Goal: Navigation & Orientation: Find specific page/section

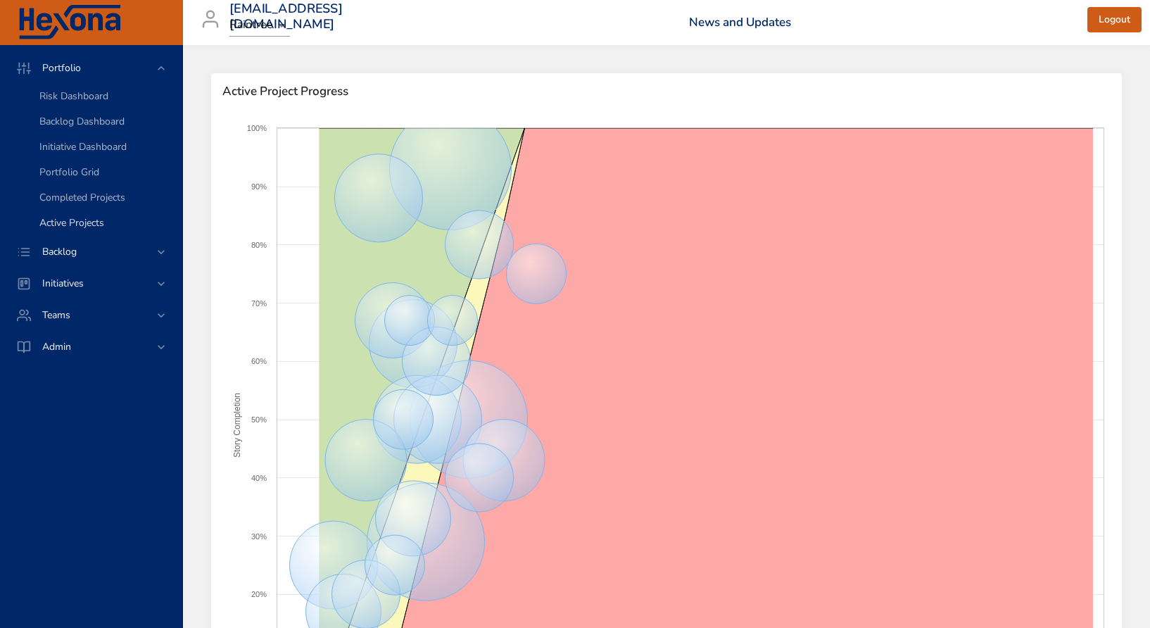
click at [65, 227] on span "Active Projects" at bounding box center [71, 222] width 65 height 13
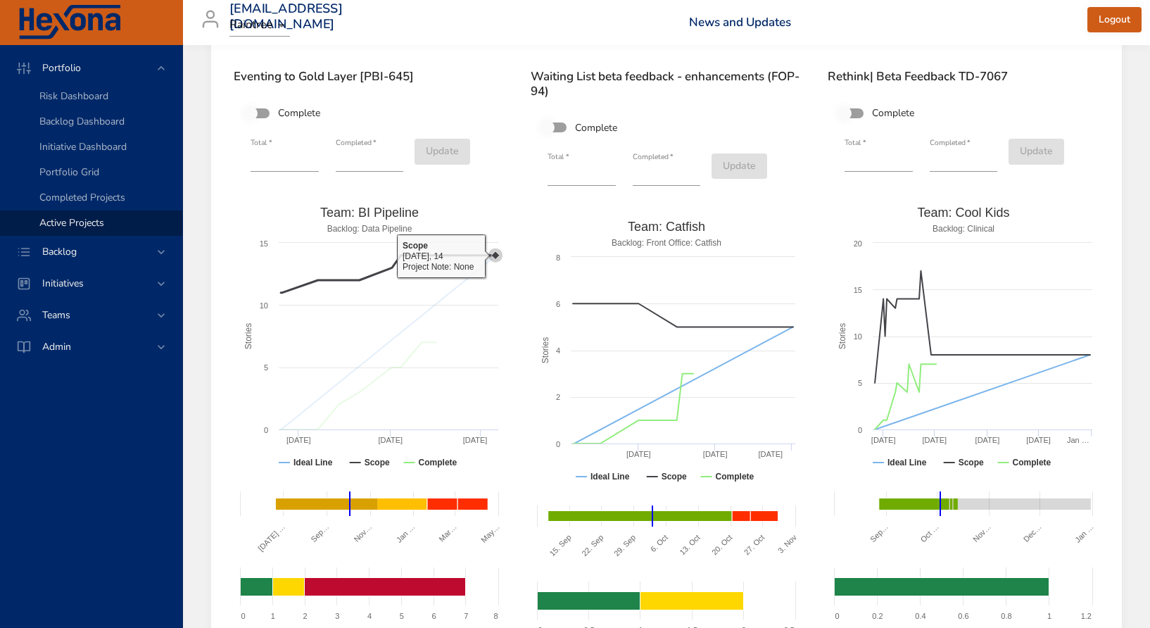
scroll to position [54, 0]
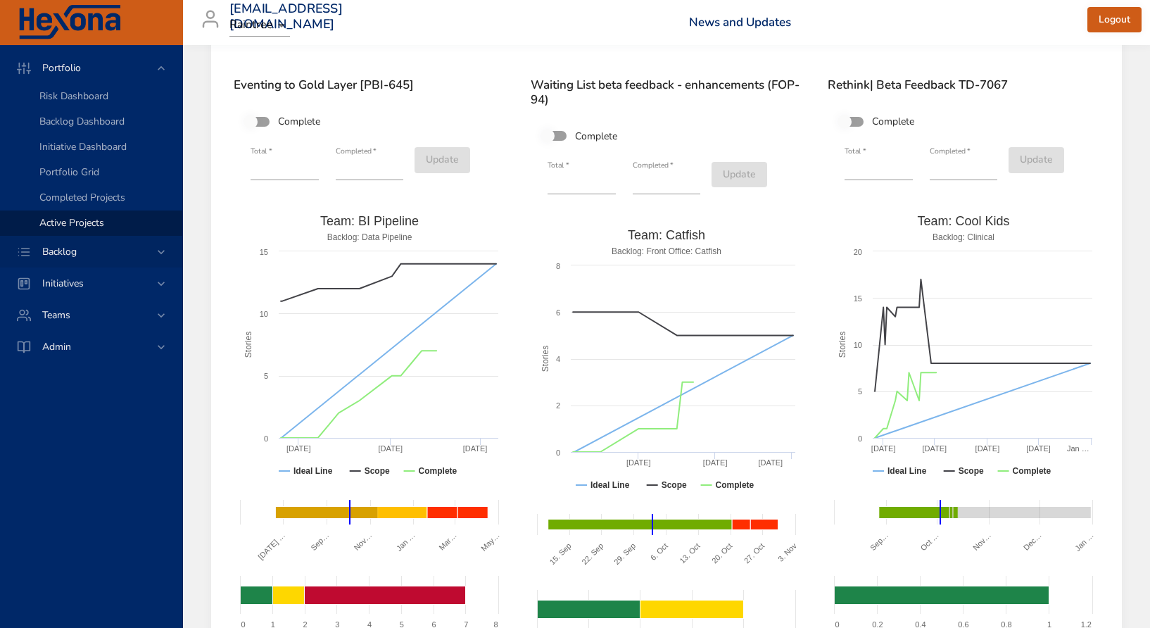
click at [74, 253] on span "Backlog" at bounding box center [59, 251] width 57 height 13
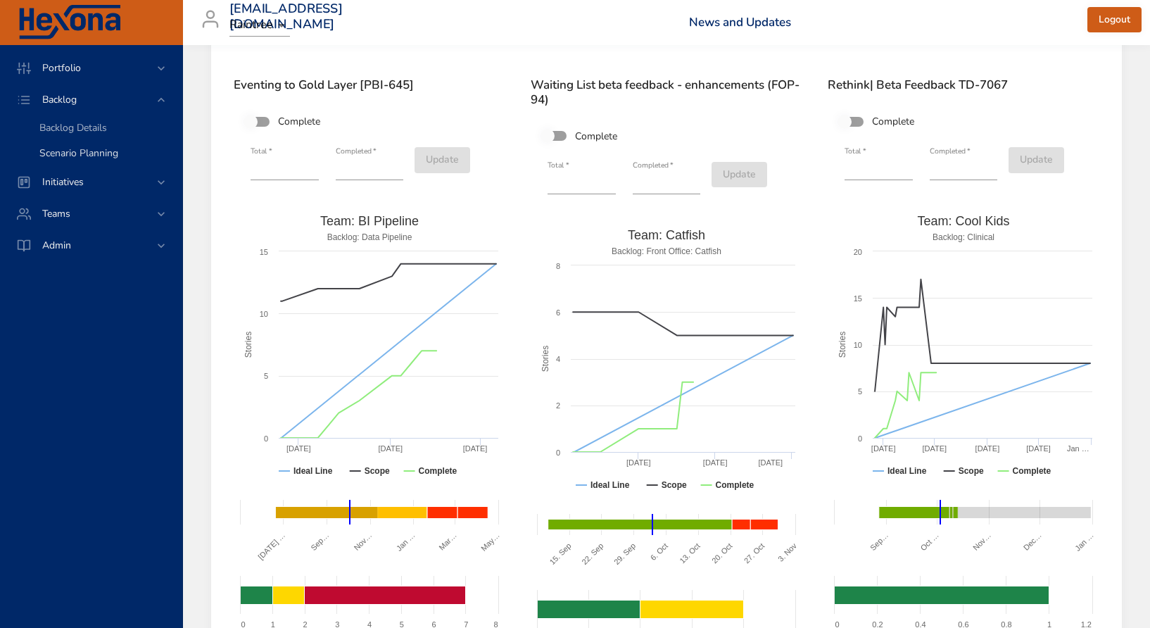
click at [61, 146] on span "Scenario Planning" at bounding box center [78, 152] width 79 height 13
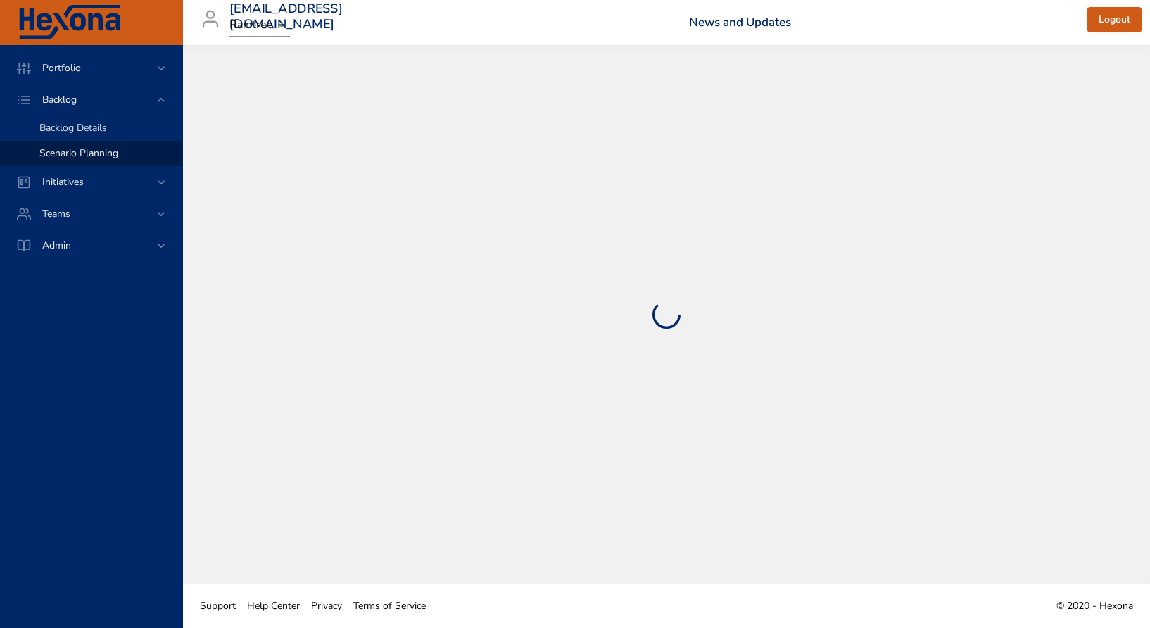
click at [68, 125] on span "Backlog Details" at bounding box center [73, 127] width 68 height 13
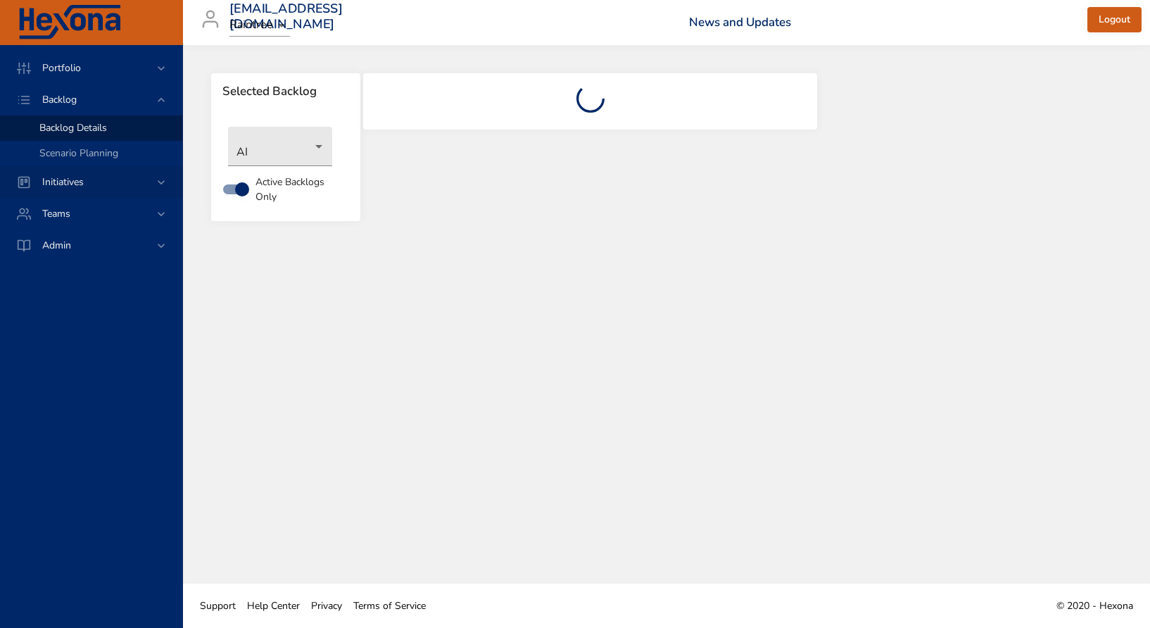
click at [70, 185] on span "Initiatives" at bounding box center [63, 181] width 64 height 13
click at [90, 184] on span "Milestone Details" at bounding box center [77, 184] width 76 height 13
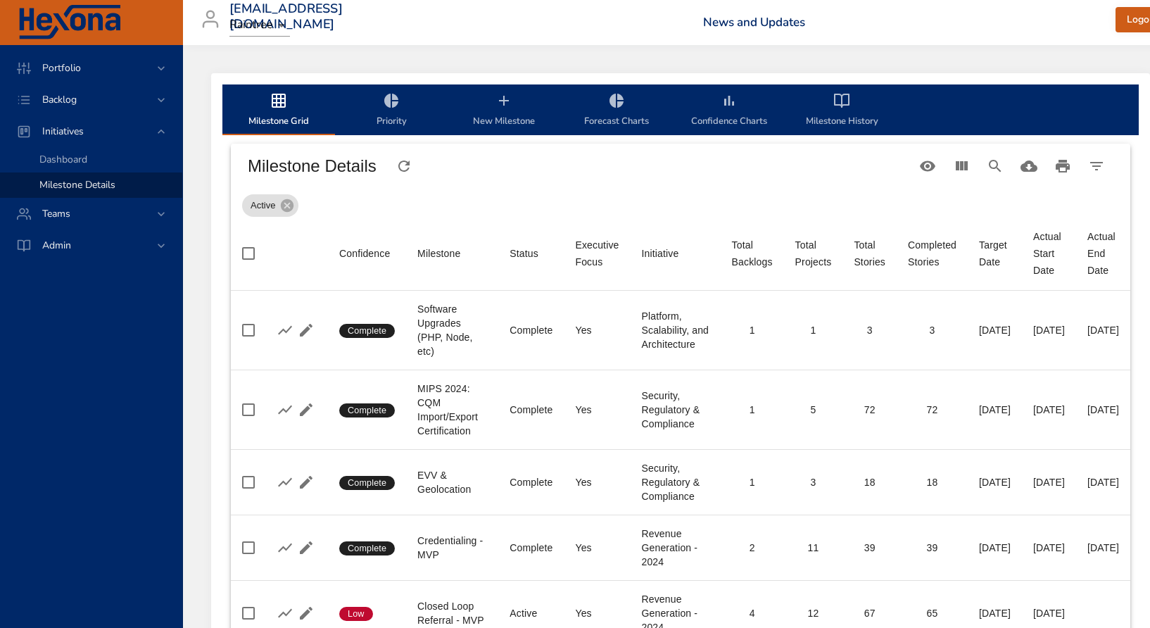
click at [528, 220] on th "Status" at bounding box center [530, 254] width 65 height 74
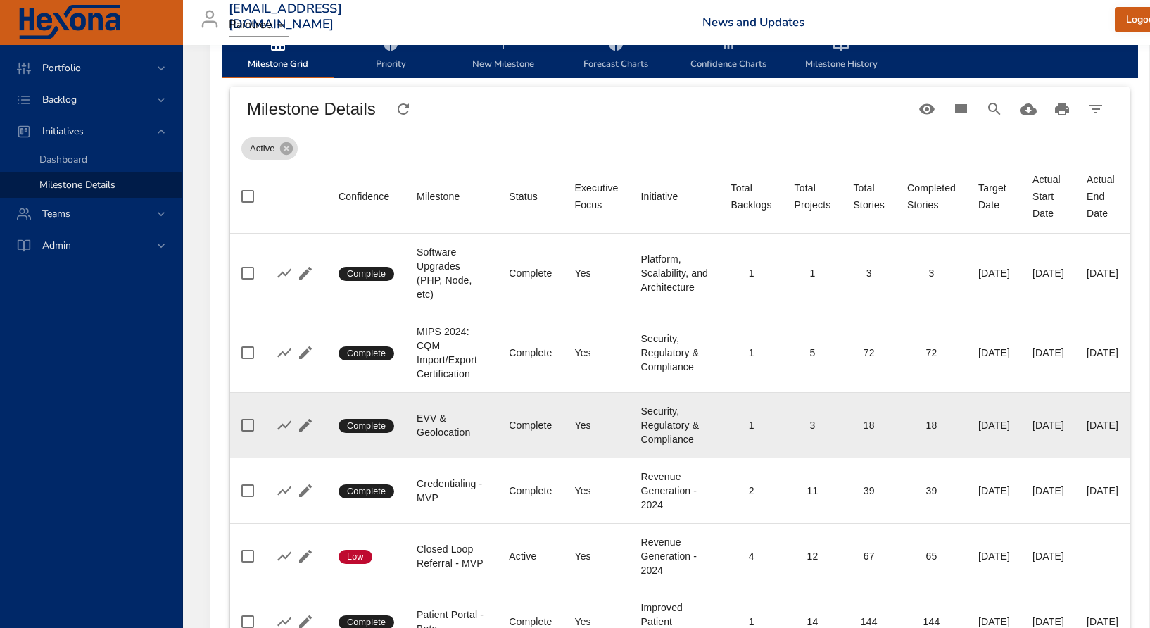
scroll to position [0, 1]
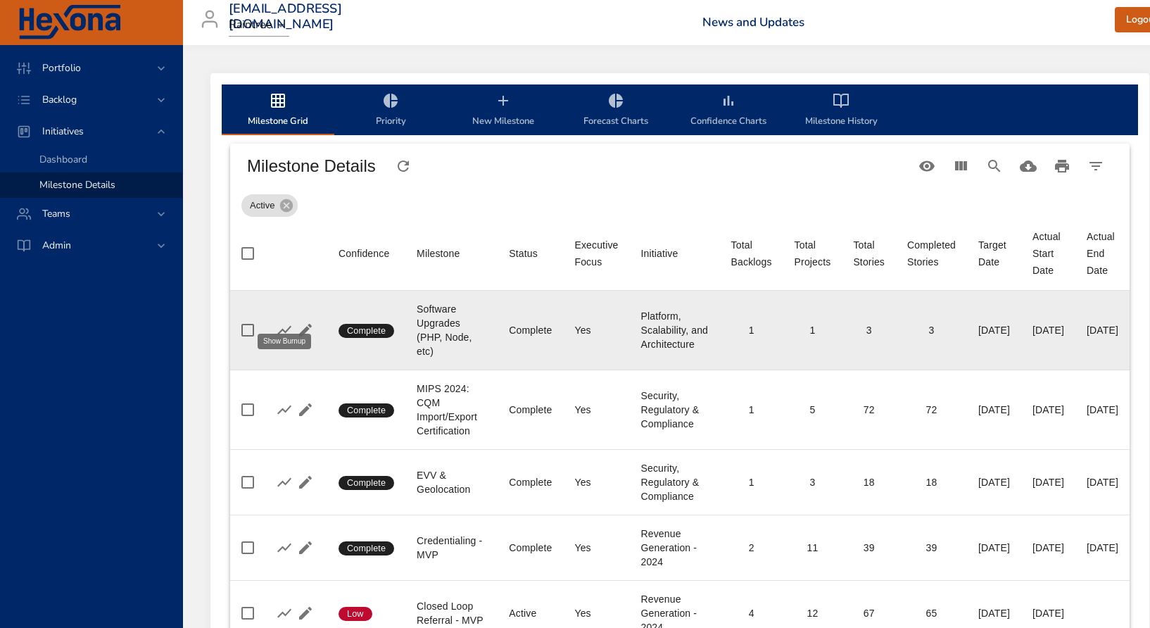
click at [286, 322] on icon "button" at bounding box center [284, 330] width 17 height 17
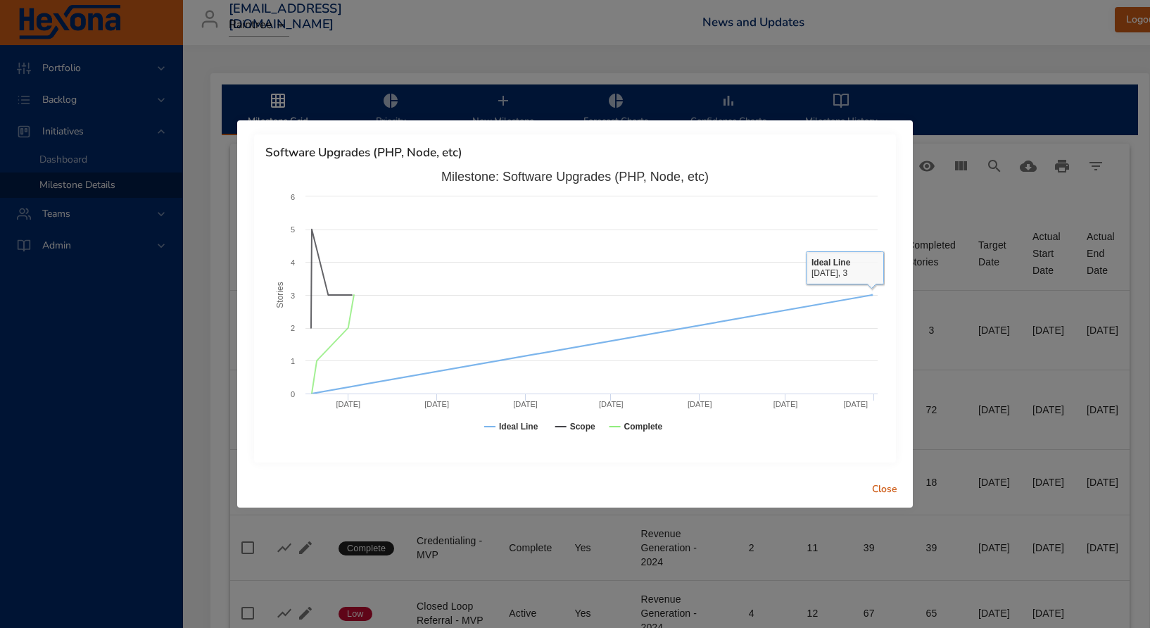
click at [871, 484] on span "Close" at bounding box center [885, 490] width 34 height 18
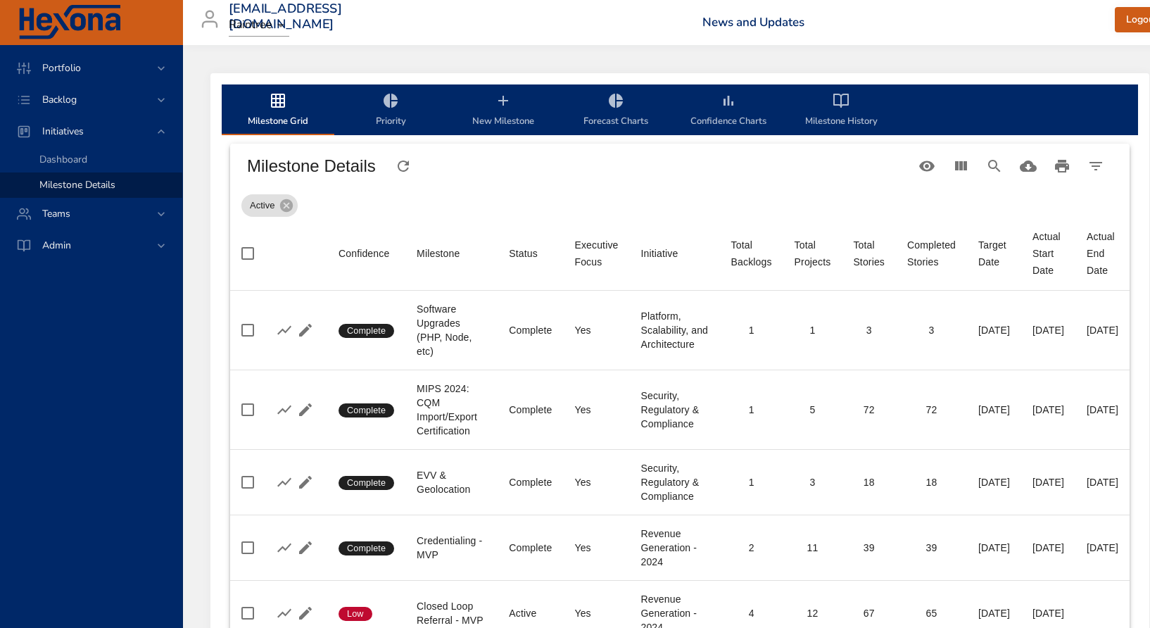
click at [526, 191] on div "Active" at bounding box center [679, 203] width 877 height 28
click at [72, 160] on span "Dashboard" at bounding box center [63, 159] width 48 height 13
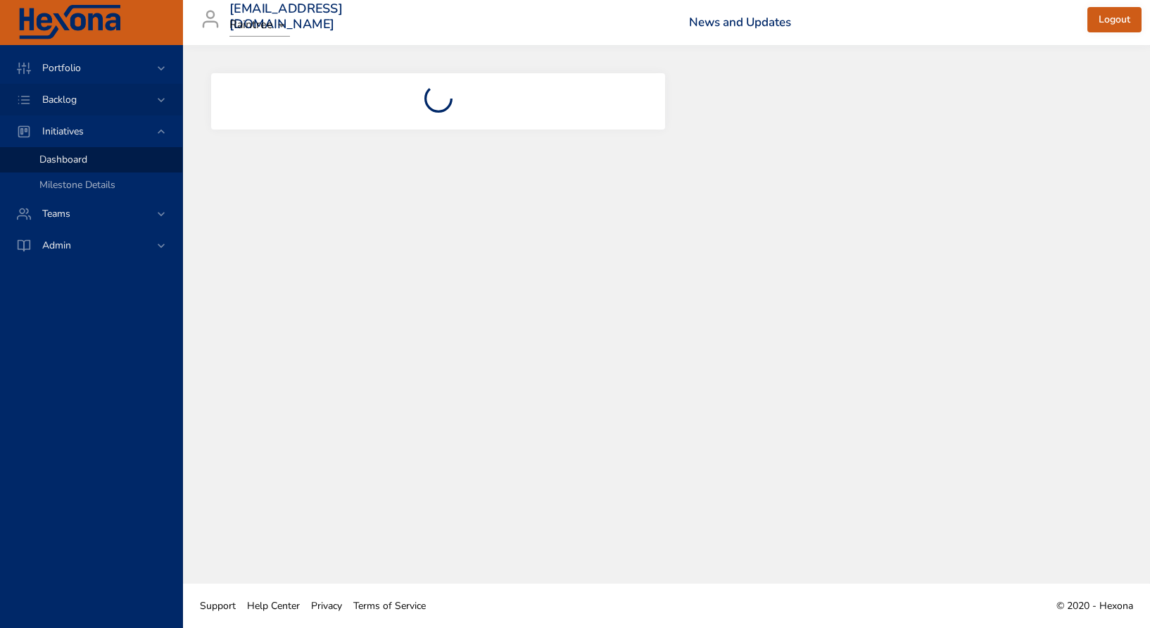
click at [53, 99] on span "Backlog" at bounding box center [59, 99] width 57 height 13
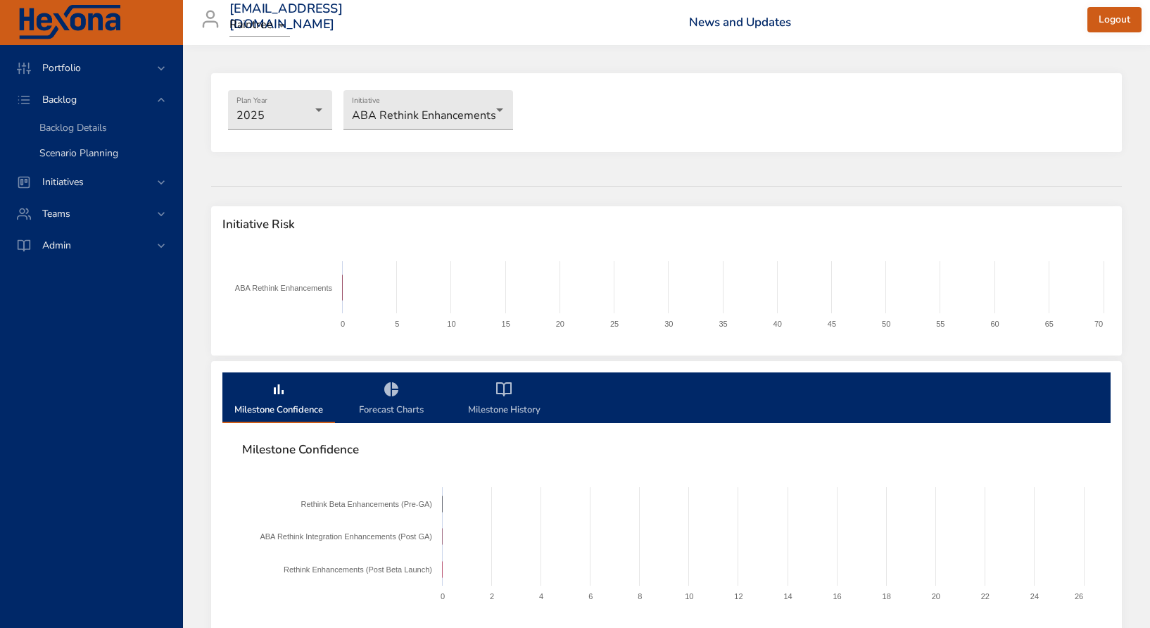
click at [65, 159] on span "Scenario Planning" at bounding box center [78, 152] width 79 height 13
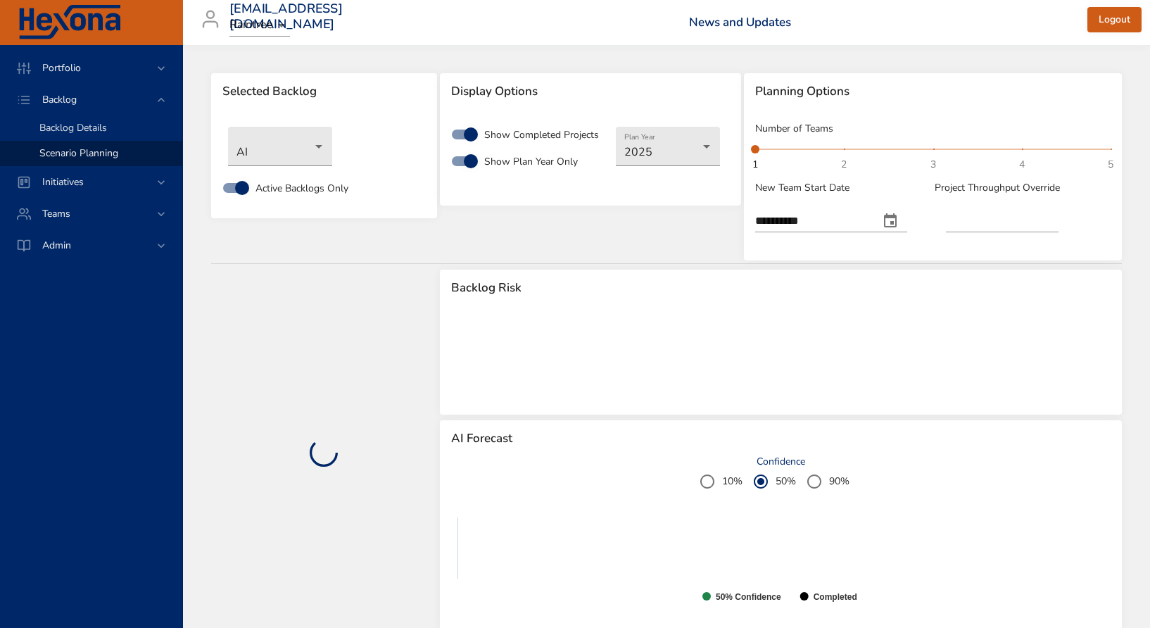
click at [70, 128] on span "Backlog Details" at bounding box center [73, 127] width 68 height 13
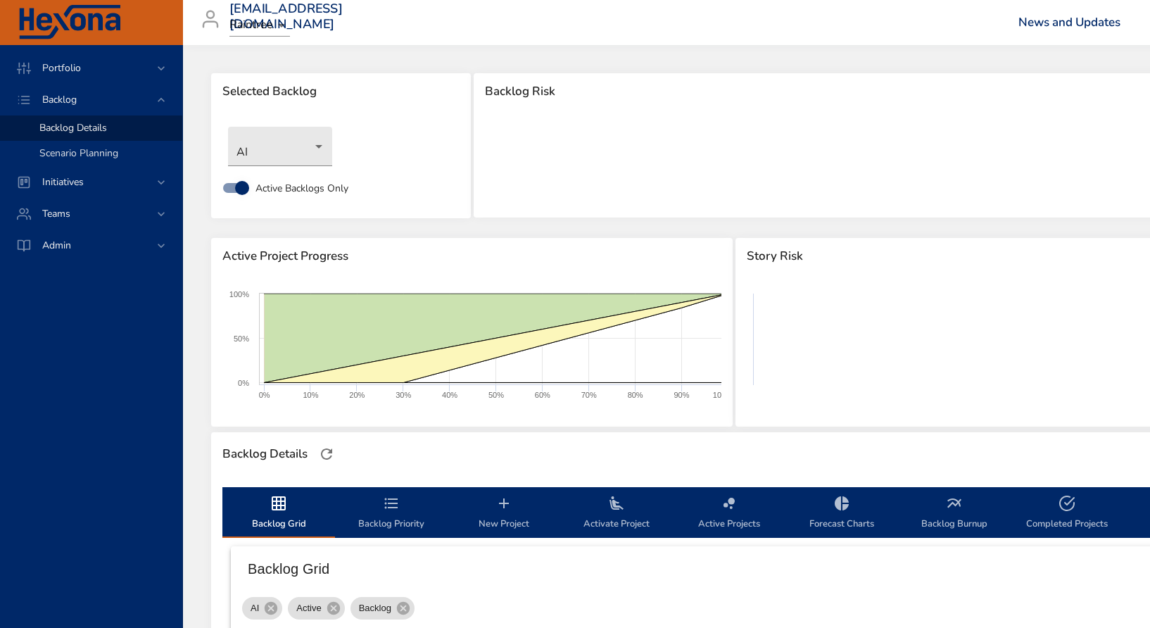
click at [84, 150] on span "Scenario Planning" at bounding box center [78, 152] width 79 height 13
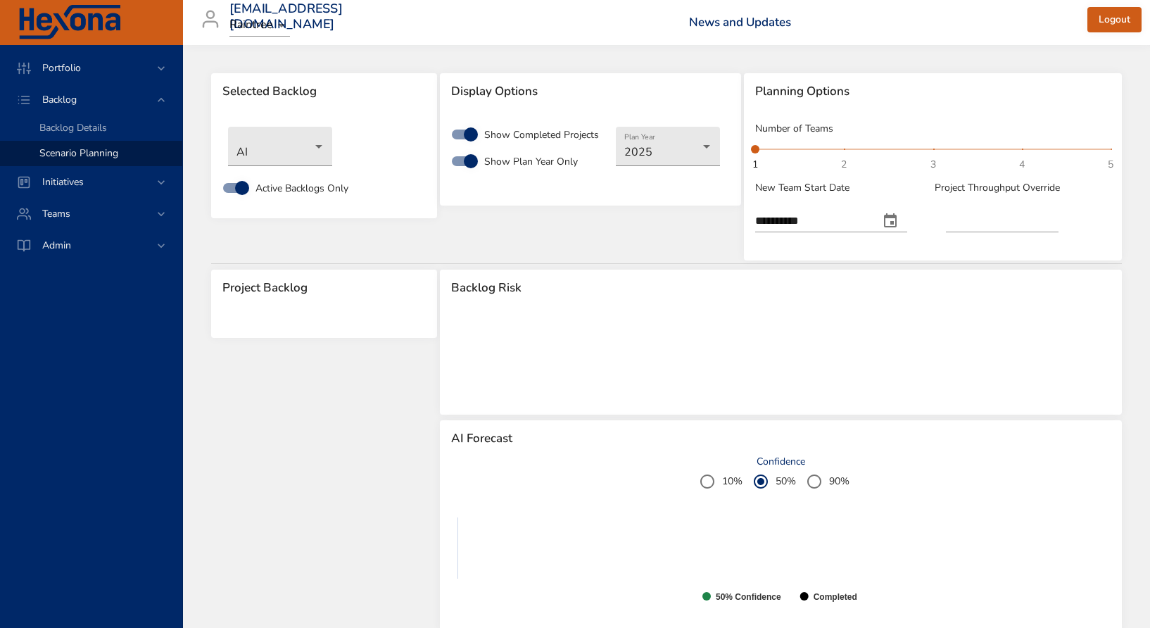
click at [531, 378] on rect at bounding box center [781, 358] width 660 height 80
click at [515, 381] on rect at bounding box center [781, 358] width 660 height 80
click at [77, 129] on span "Backlog Details" at bounding box center [73, 127] width 68 height 13
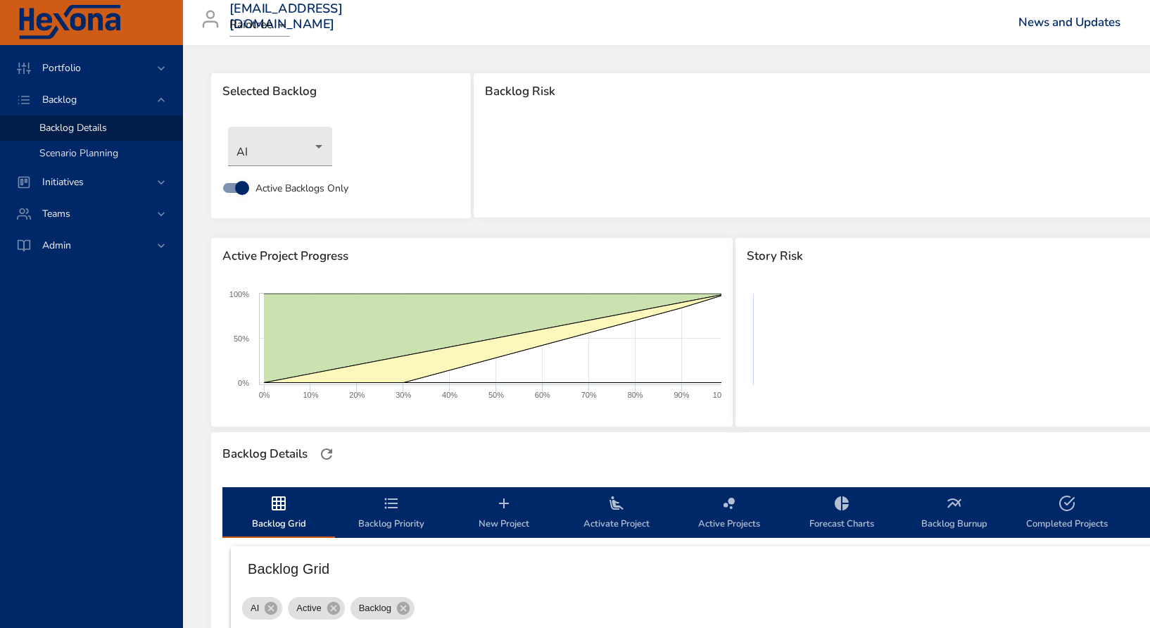
click at [85, 151] on span "Scenario Planning" at bounding box center [78, 152] width 79 height 13
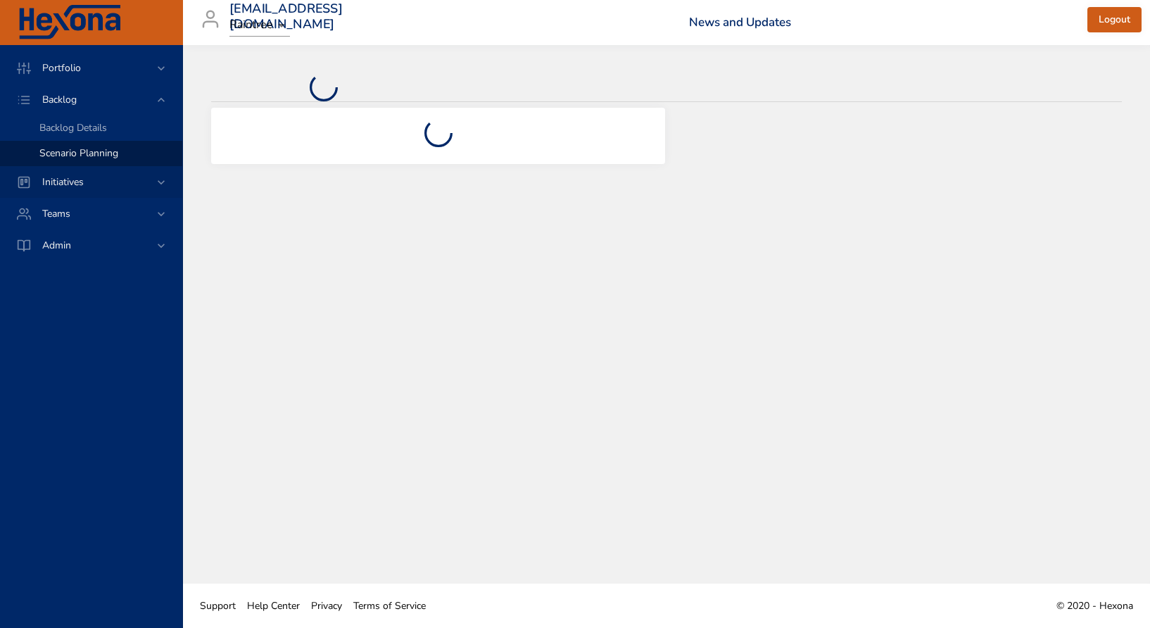
click at [70, 182] on span "Initiatives" at bounding box center [63, 181] width 64 height 13
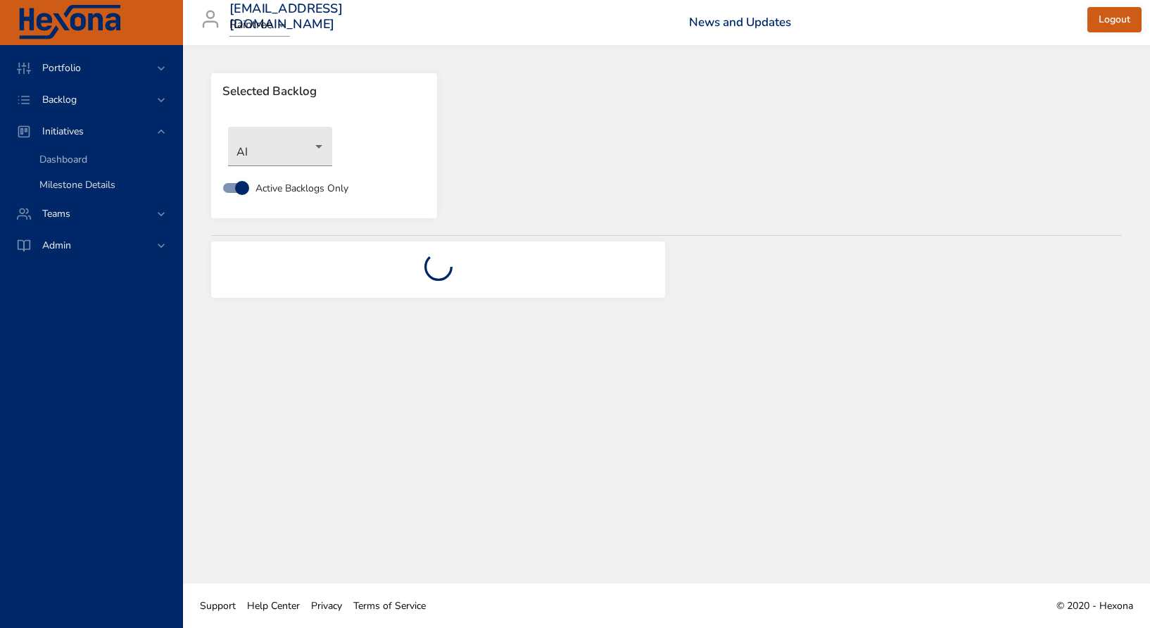
click at [70, 186] on span "Milestone Details" at bounding box center [77, 184] width 76 height 13
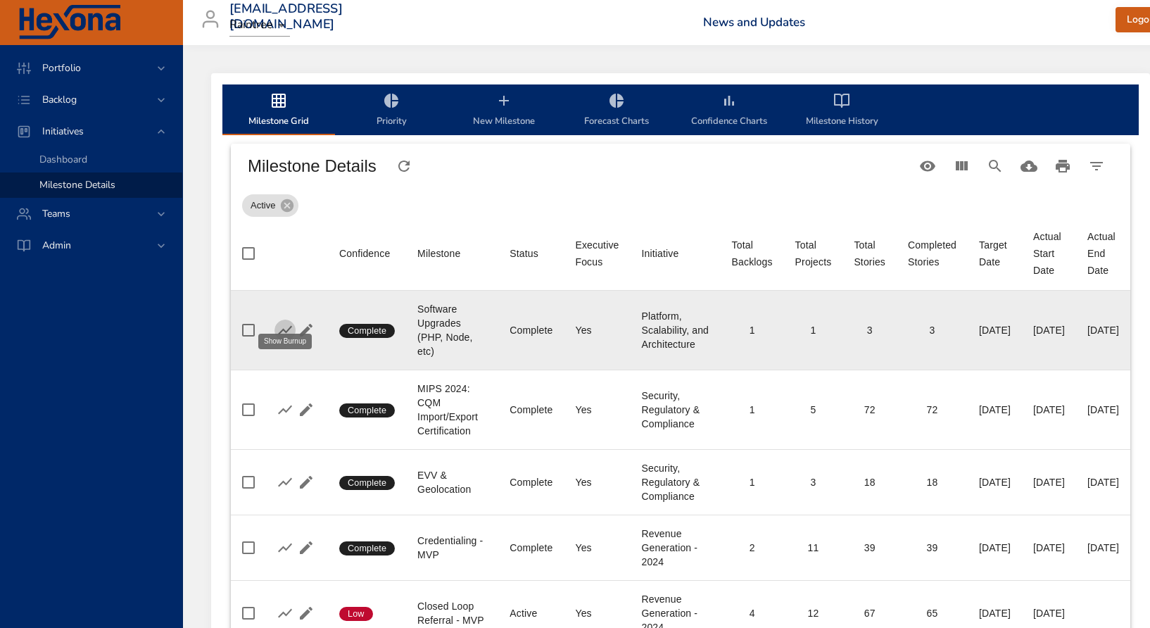
click at [289, 322] on icon "button" at bounding box center [285, 330] width 17 height 17
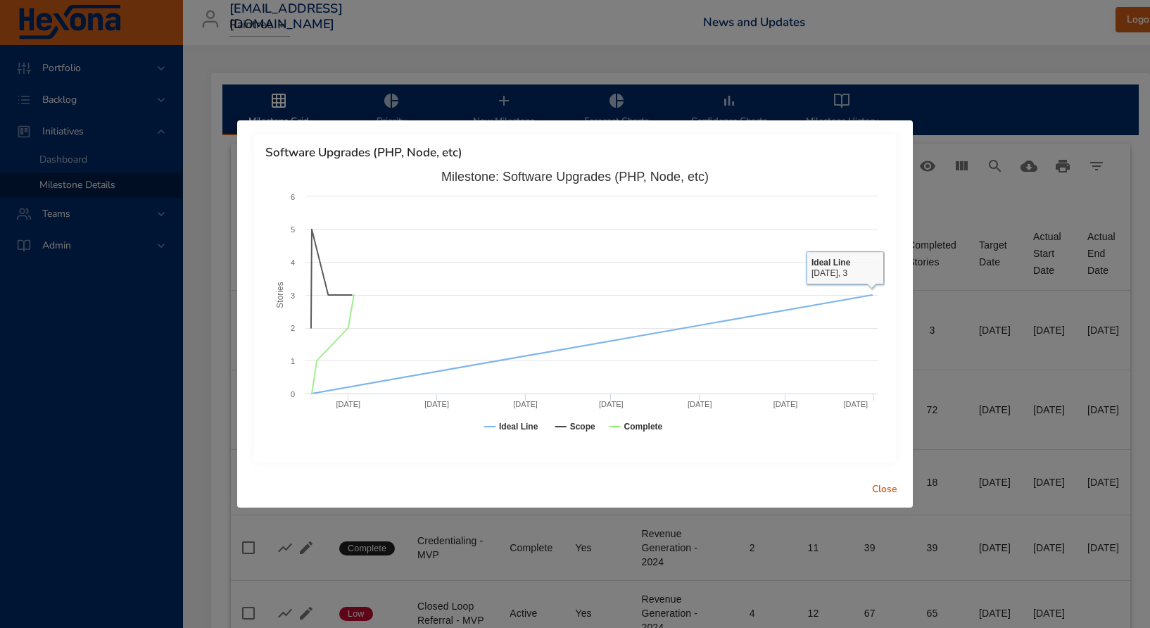
click at [871, 487] on span "Close" at bounding box center [885, 490] width 34 height 18
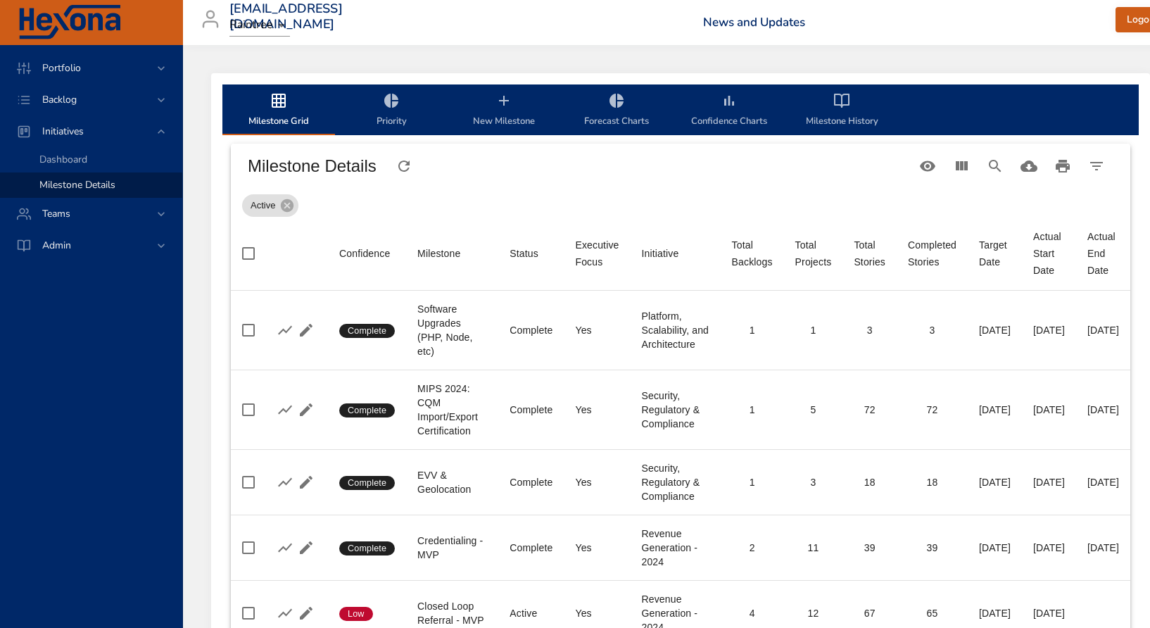
click at [111, 302] on div "Portfolio Backlog Initiatives Dashboard Milestone Details Teams Admin" at bounding box center [91, 336] width 183 height 583
click at [65, 158] on span "Dashboard" at bounding box center [63, 159] width 48 height 13
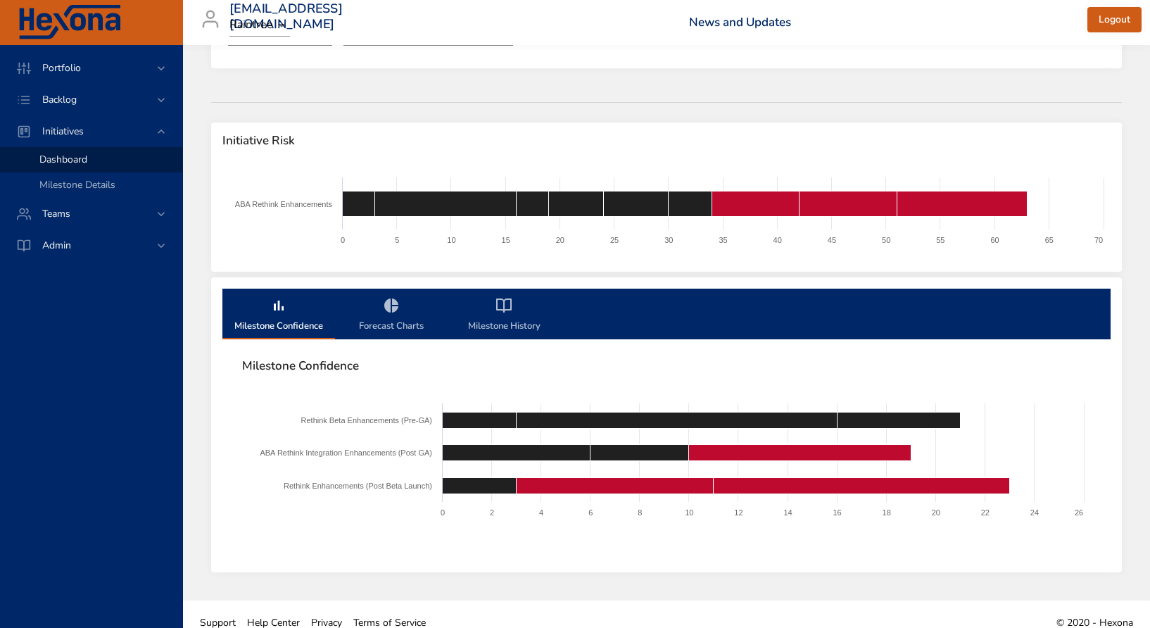
scroll to position [101, 0]
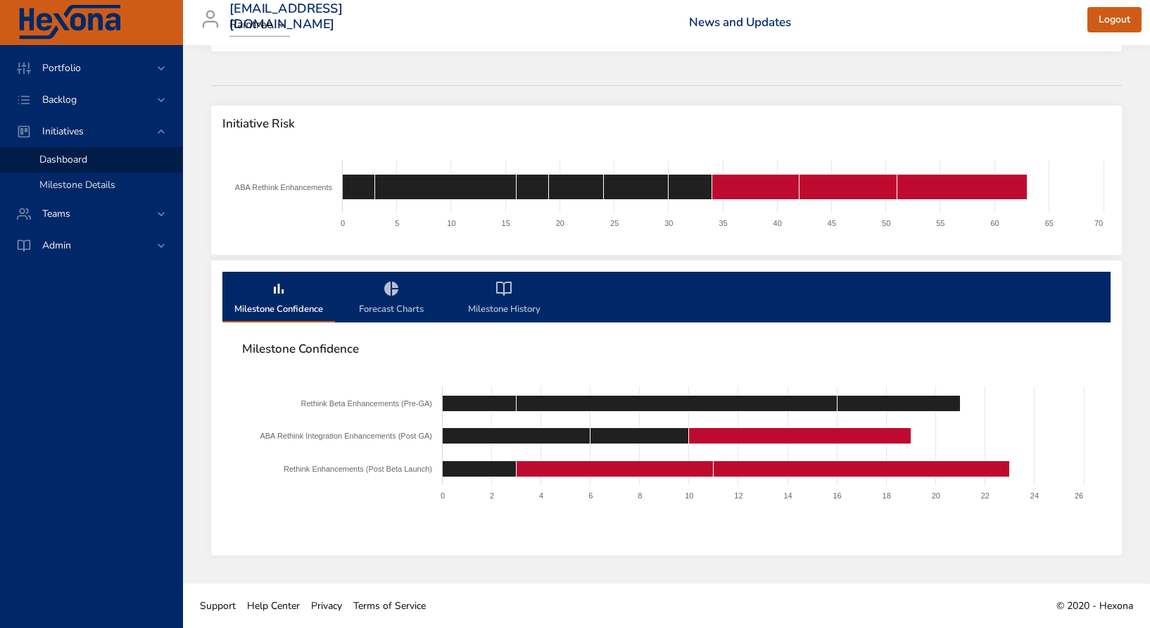
click at [66, 184] on span "Milestone Details" at bounding box center [77, 184] width 76 height 13
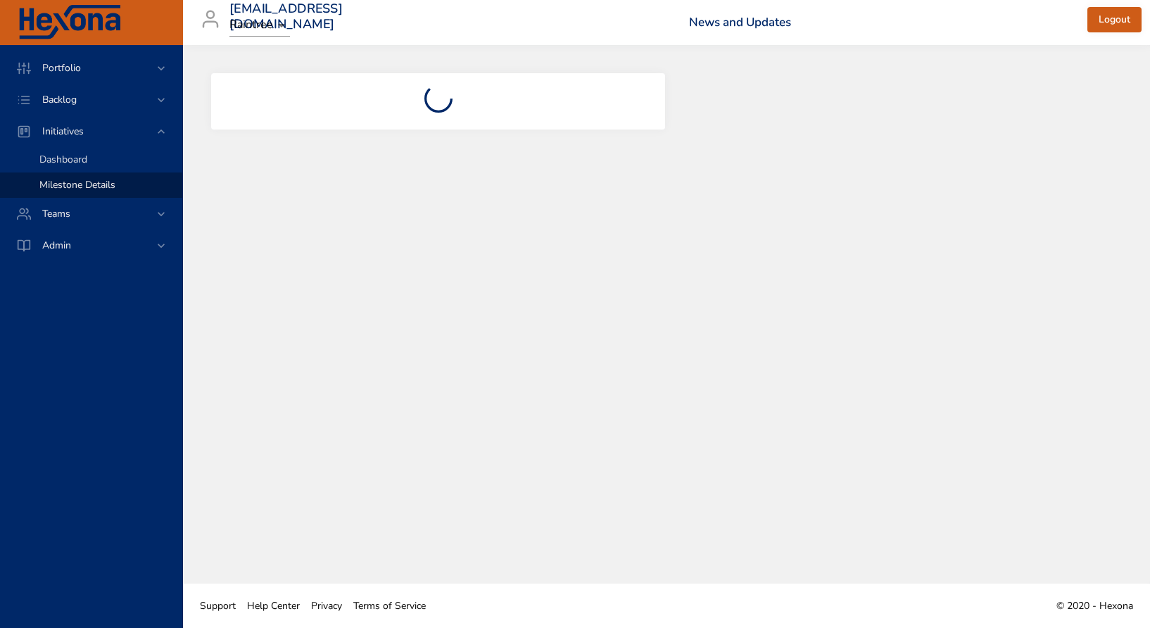
click at [83, 153] on span "Dashboard" at bounding box center [63, 159] width 48 height 13
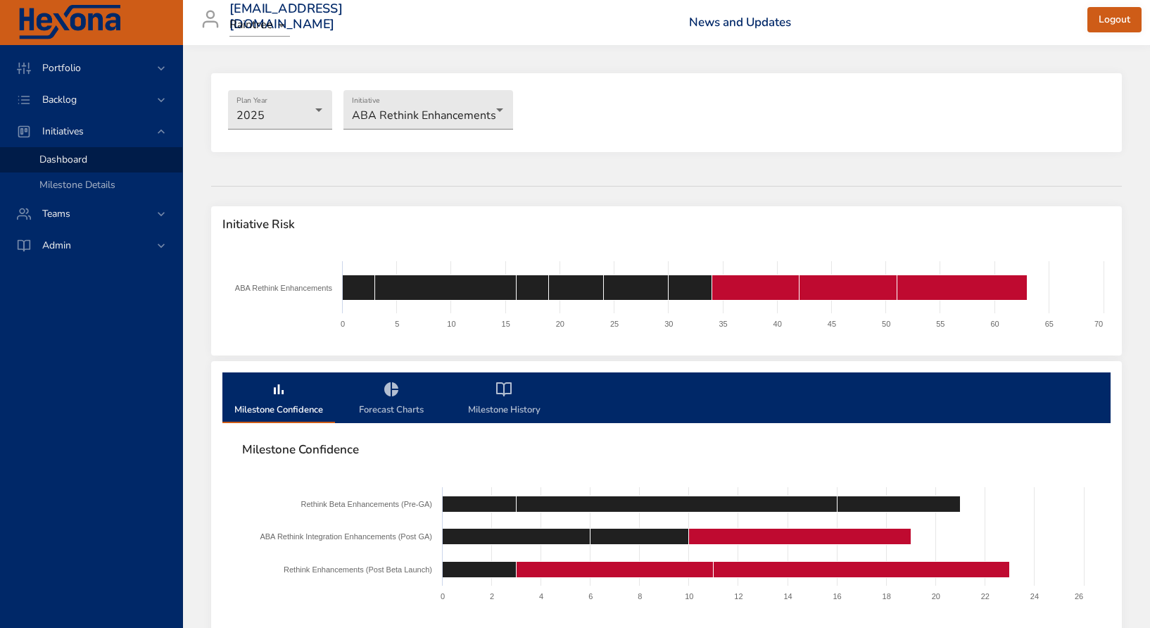
scroll to position [101, 0]
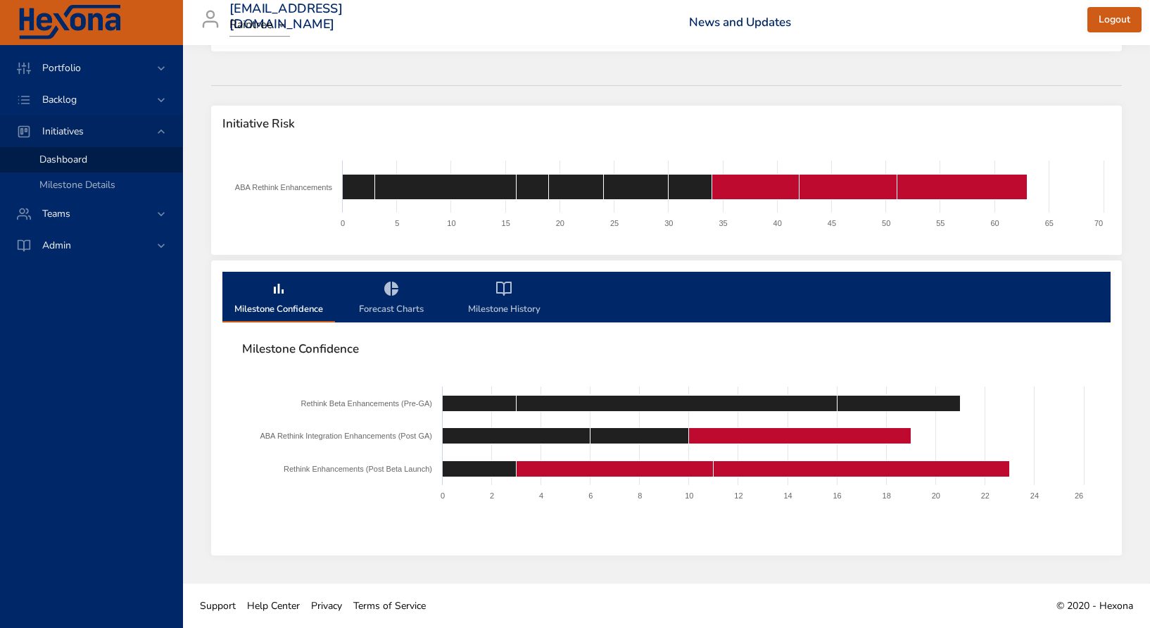
click at [81, 125] on span "Initiatives" at bounding box center [63, 131] width 64 height 13
click at [80, 133] on span "Initiatives" at bounding box center [63, 131] width 64 height 13
click at [65, 94] on span "Backlog" at bounding box center [59, 99] width 57 height 13
click at [76, 131] on span "Backlog Details" at bounding box center [73, 127] width 68 height 13
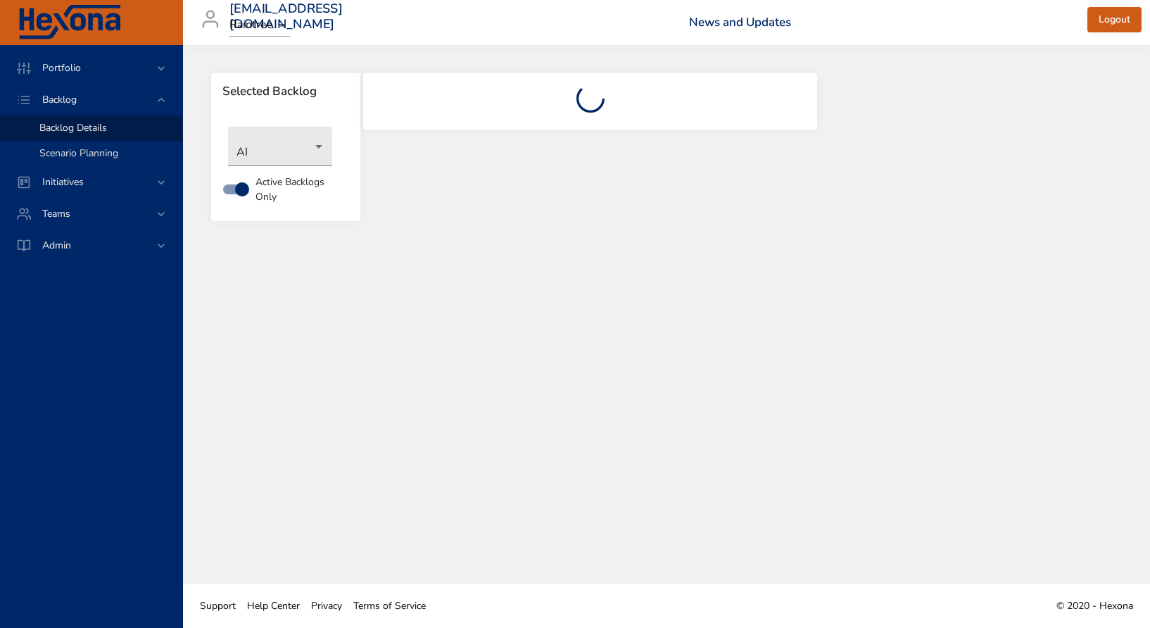
click at [82, 155] on span "Scenario Planning" at bounding box center [78, 152] width 79 height 13
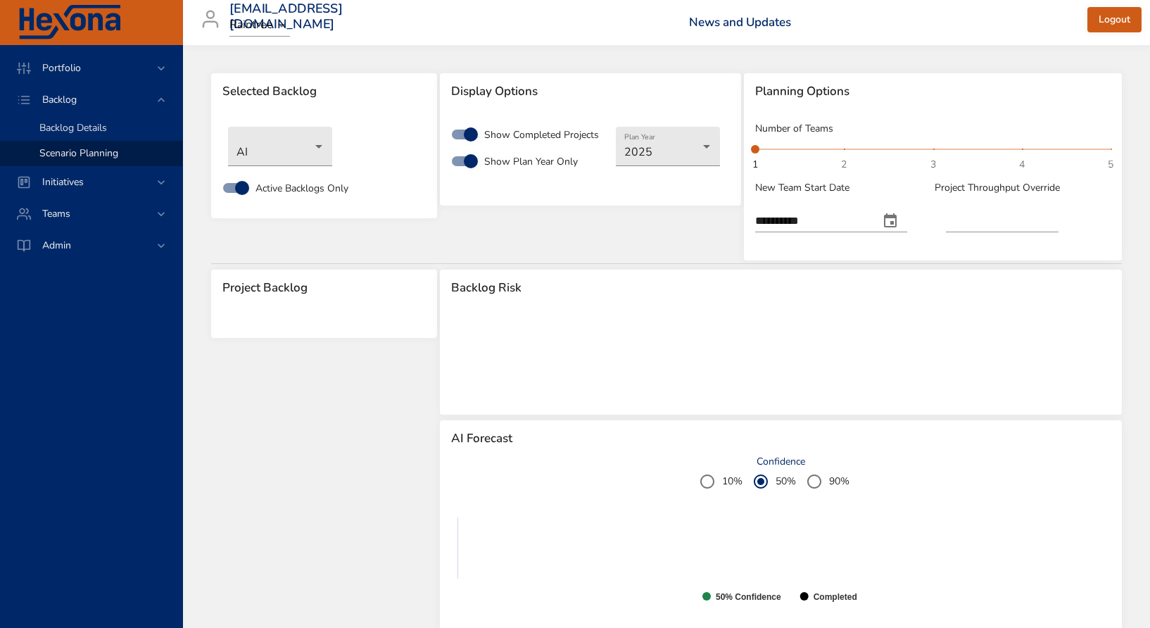
click at [87, 125] on span "Backlog Details" at bounding box center [73, 127] width 68 height 13
